Goal: Answer question/provide support: Share knowledge or assist other users

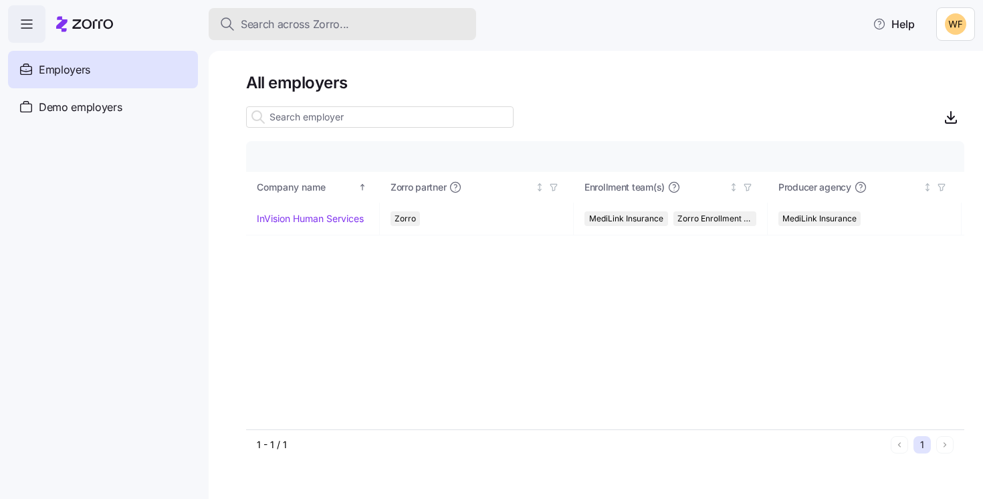
click at [293, 20] on span "Search across Zorro..." at bounding box center [295, 24] width 108 height 17
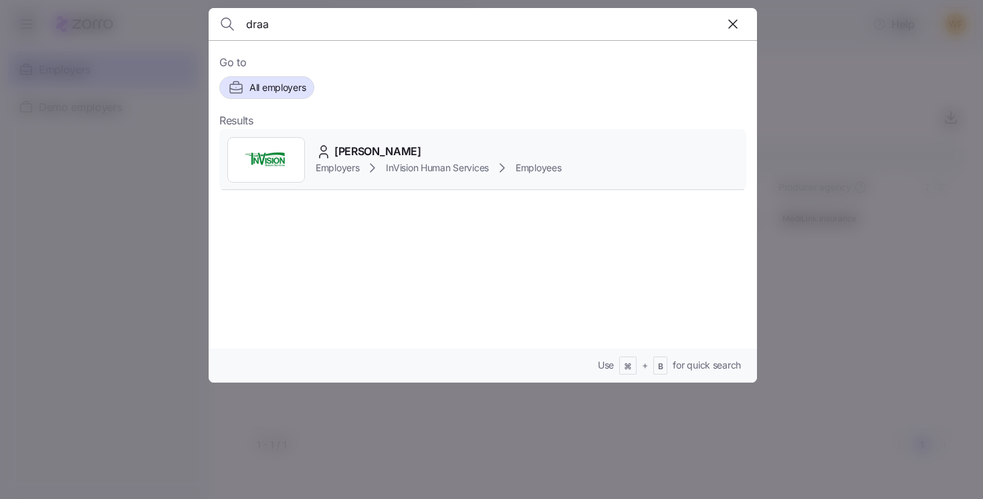
type input "draa"
click at [370, 155] on span "[PERSON_NAME]" at bounding box center [377, 151] width 87 height 17
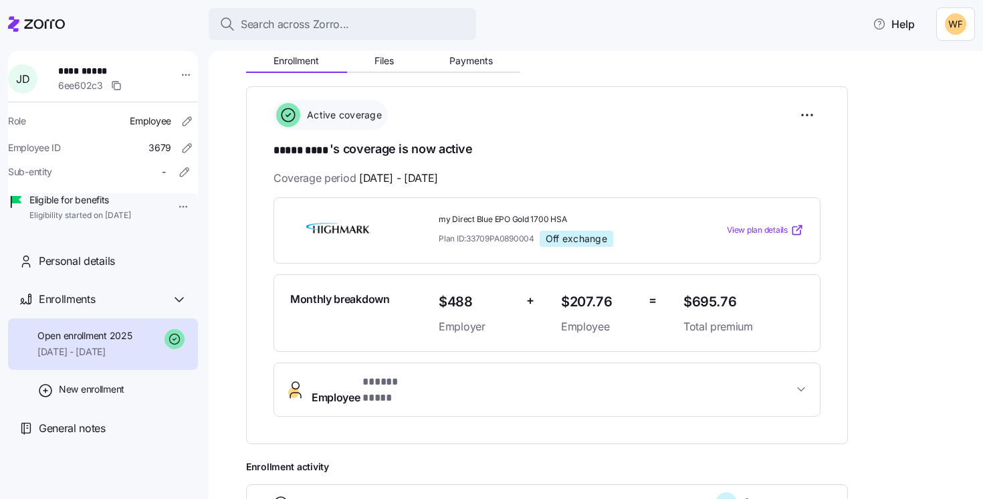
scroll to position [187, 0]
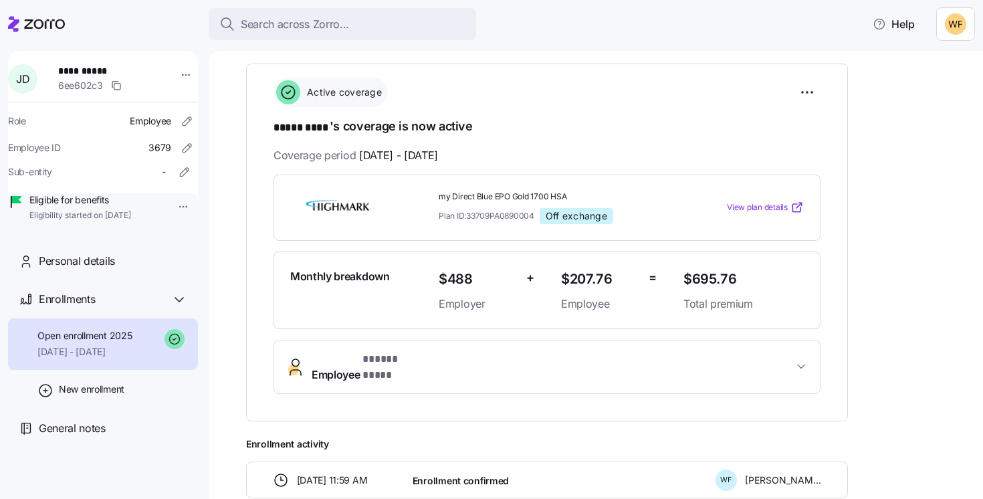
click at [806, 360] on icon "button" at bounding box center [800, 366] width 13 height 13
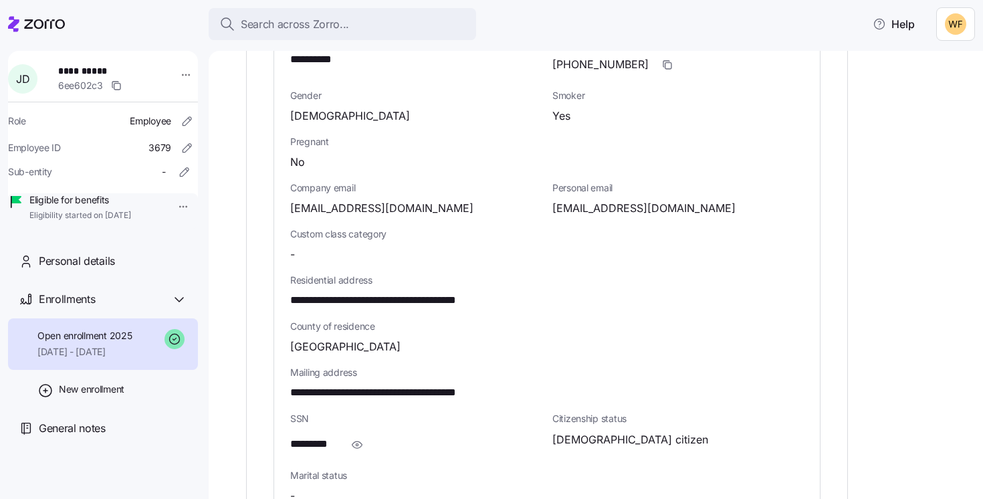
scroll to position [636, 0]
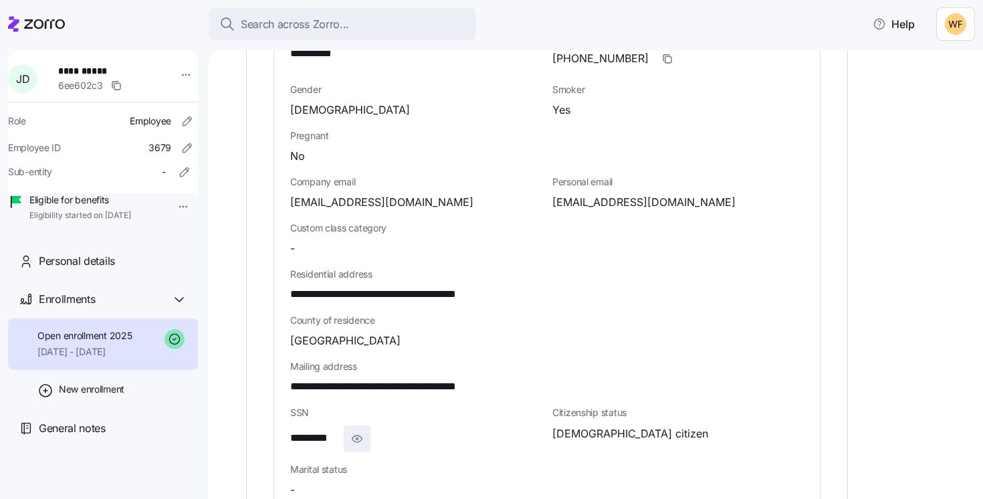
click at [356, 431] on icon "button" at bounding box center [356, 439] width 13 height 16
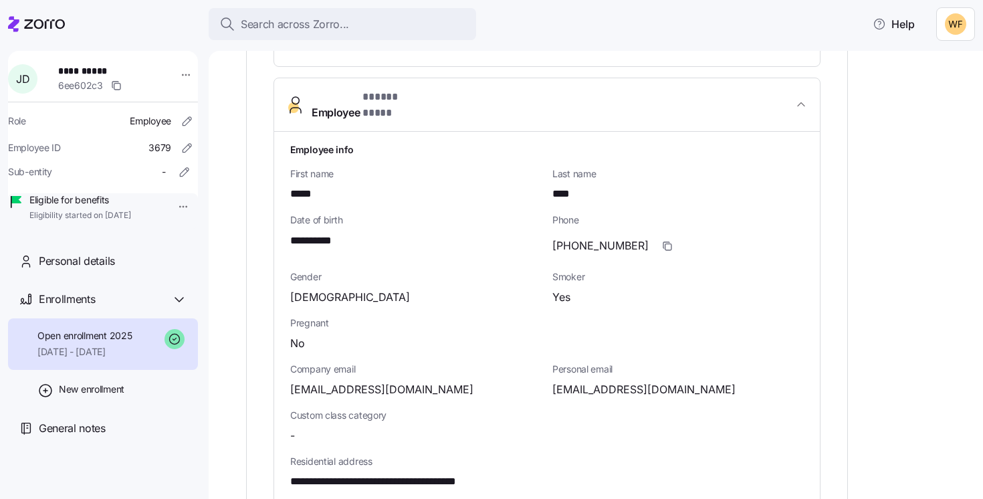
scroll to position [443, 0]
